Goal: Information Seeking & Learning: Learn about a topic

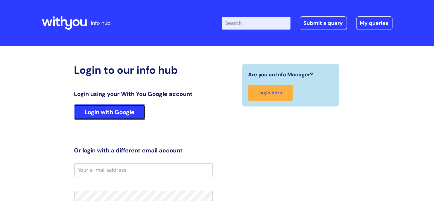
click at [106, 113] on link "Login with Google" at bounding box center [109, 111] width 71 height 15
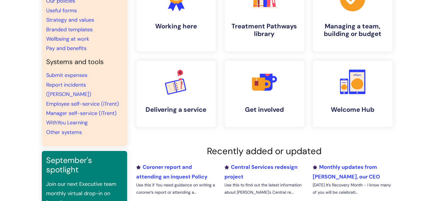
scroll to position [88, 0]
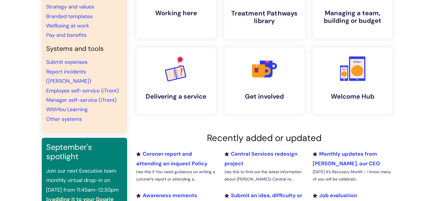
click at [276, 19] on h4 "Treatment Pathways library" at bounding box center [264, 17] width 71 height 16
